Goal: Information Seeking & Learning: Learn about a topic

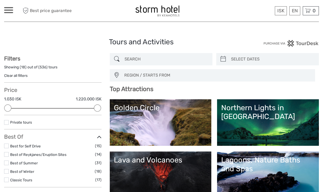
select select
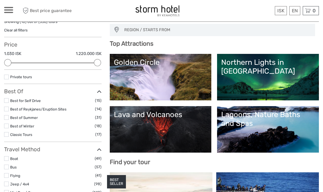
scroll to position [46, 0]
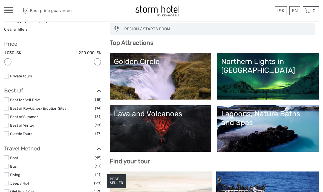
click at [162, 71] on link "Golden Circle" at bounding box center [161, 76] width 94 height 38
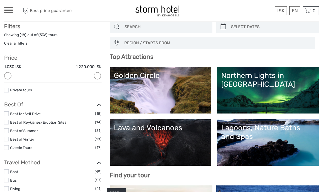
scroll to position [30, 0]
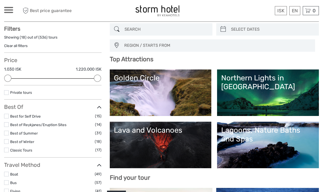
click at [267, 86] on link "Northern Lights in [GEOGRAPHIC_DATA]" at bounding box center [268, 93] width 94 height 38
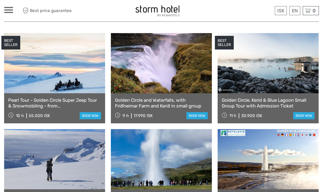
scroll to position [275, 0]
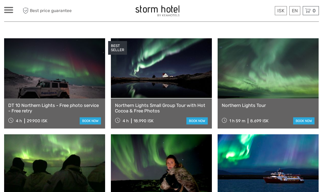
scroll to position [186, 0]
click at [172, 68] on link at bounding box center [161, 68] width 101 height 60
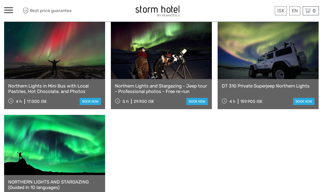
scroll to position [397, 0]
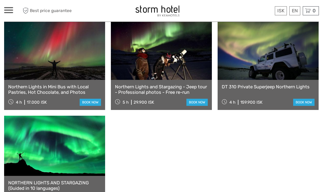
click at [19, 84] on link "Northern Lights in Mini Bus with Local Pastries, Hot Chocolate, and Photos" at bounding box center [54, 89] width 93 height 11
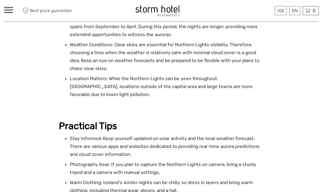
scroll to position [1032, 0]
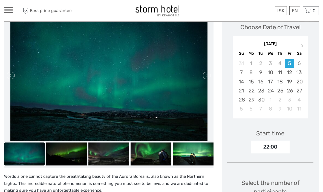
scroll to position [92, 0]
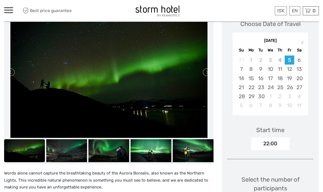
click at [245, 96] on div "28" at bounding box center [242, 96] width 10 height 9
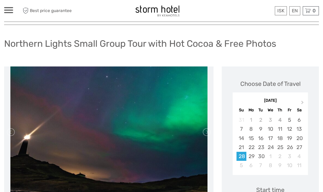
scroll to position [0, 0]
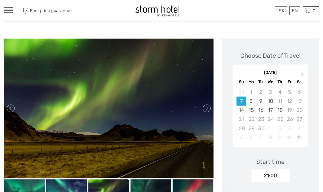
scroll to position [70, 0]
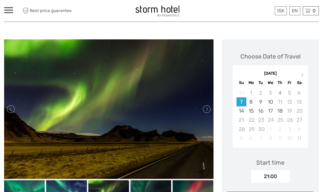
click at [303, 75] on span "Next Month" at bounding box center [303, 76] width 0 height 8
click at [240, 73] on button "Previous Month" at bounding box center [237, 76] width 9 height 9
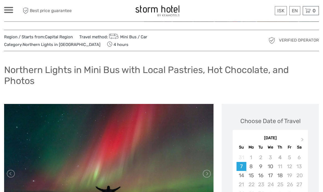
scroll to position [0, 0]
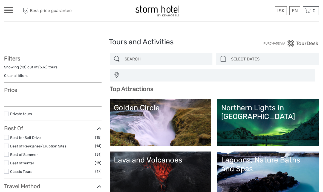
select select
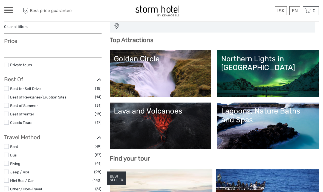
select select
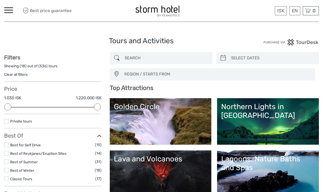
scroll to position [0, 0]
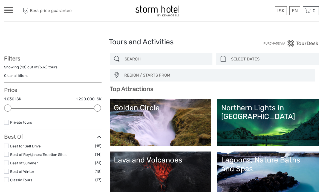
click at [10, 8] on span at bounding box center [8, 7] width 9 height 1
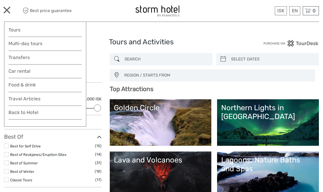
click at [14, 72] on link "Car rental" at bounding box center [44, 71] width 73 height 8
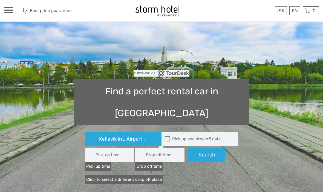
type input "08:00"
click at [11, 13] on div "ISK ISK € $ £ EN English Español Deutsch Tours Multi-day tours Transfers Car re…" at bounding box center [8, 10] width 9 height 7
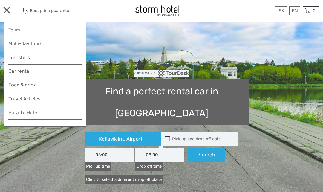
click at [17, 85] on link "Food & drink" at bounding box center [44, 86] width 73 height 11
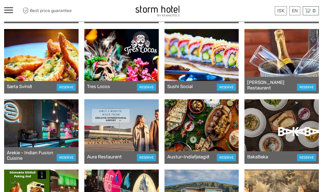
scroll to position [90, 0]
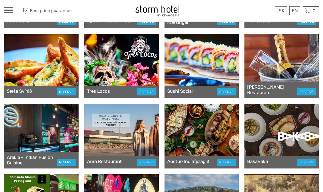
click at [7, 14] on div "ISK ISK € $ £ EN English Español Deutsch Tours Multi-day tours Transfers Car re…" at bounding box center [8, 10] width 9 height 7
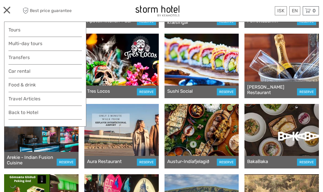
click at [10, 97] on link "Travel Articles" at bounding box center [44, 100] width 73 height 11
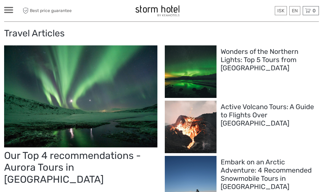
scroll to position [23, 0]
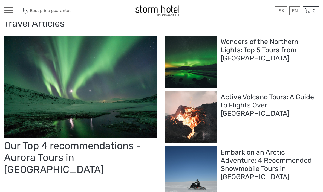
click at [117, 145] on h2 "Our Top 4 recommendations - Aurora Tours in [GEOGRAPHIC_DATA]" at bounding box center [80, 158] width 153 height 36
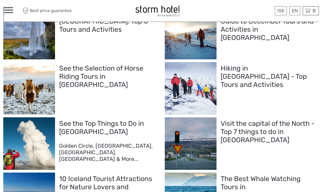
scroll to position [218, 0]
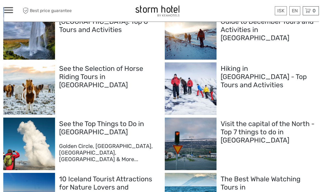
click at [97, 73] on h2 "See the Selection of Horse Riding Tours in [GEOGRAPHIC_DATA]" at bounding box center [106, 77] width 95 height 25
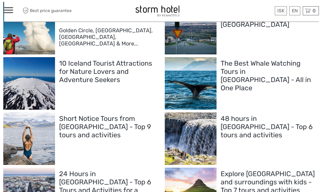
scroll to position [316, 0]
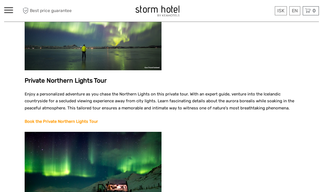
scroll to position [609, 0]
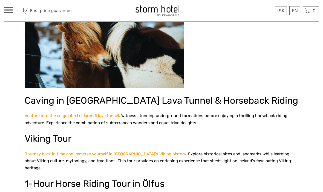
scroll to position [371, 0]
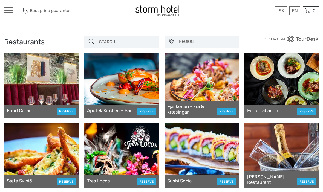
click at [12, 12] on div at bounding box center [8, 10] width 9 height 6
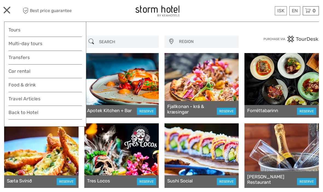
click at [14, 113] on link "Back to Hotel" at bounding box center [44, 114] width 73 height 11
